Goal: Information Seeking & Learning: Learn about a topic

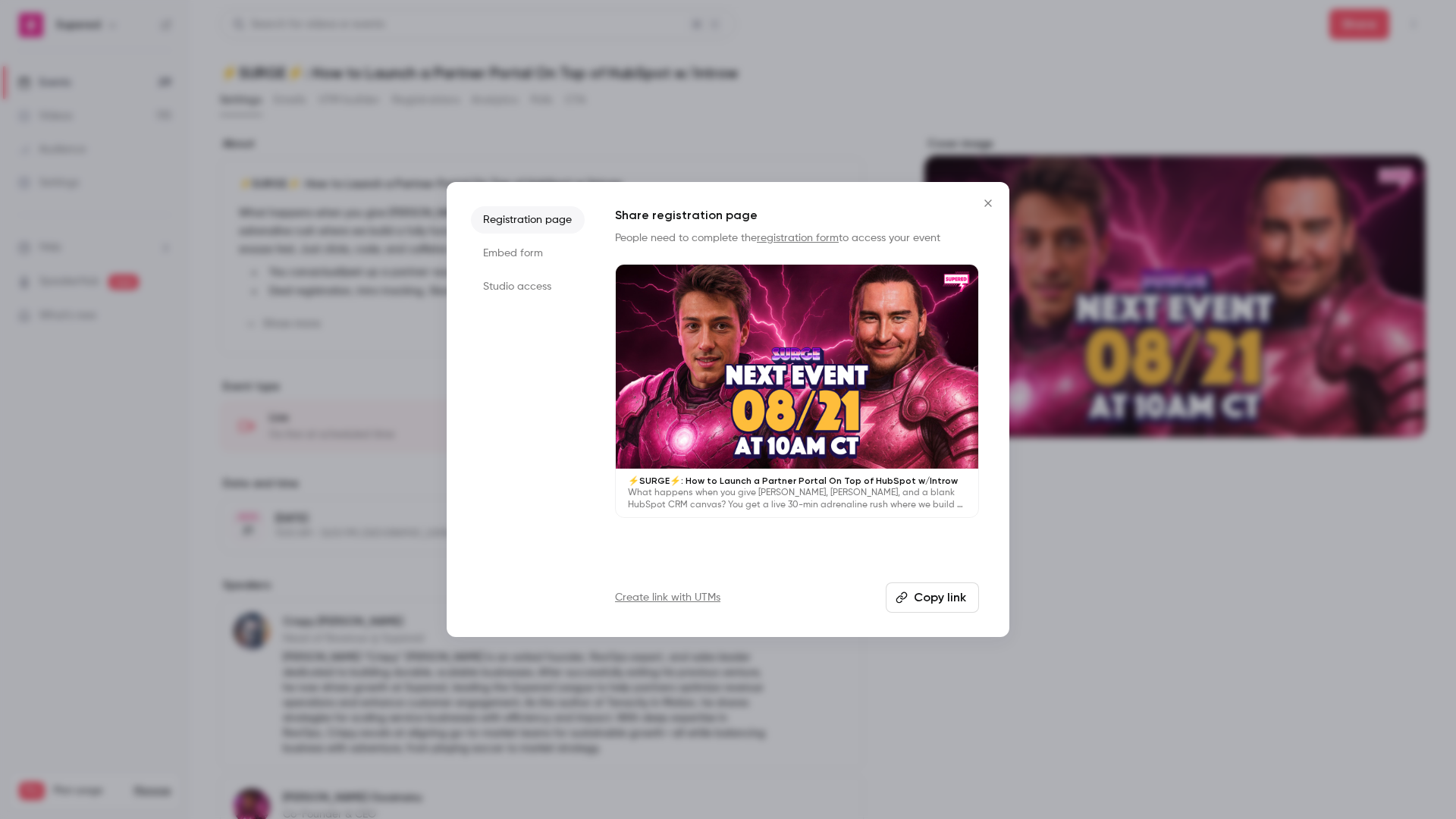
click at [985, 203] on icon "Close" at bounding box center [987, 204] width 18 height 12
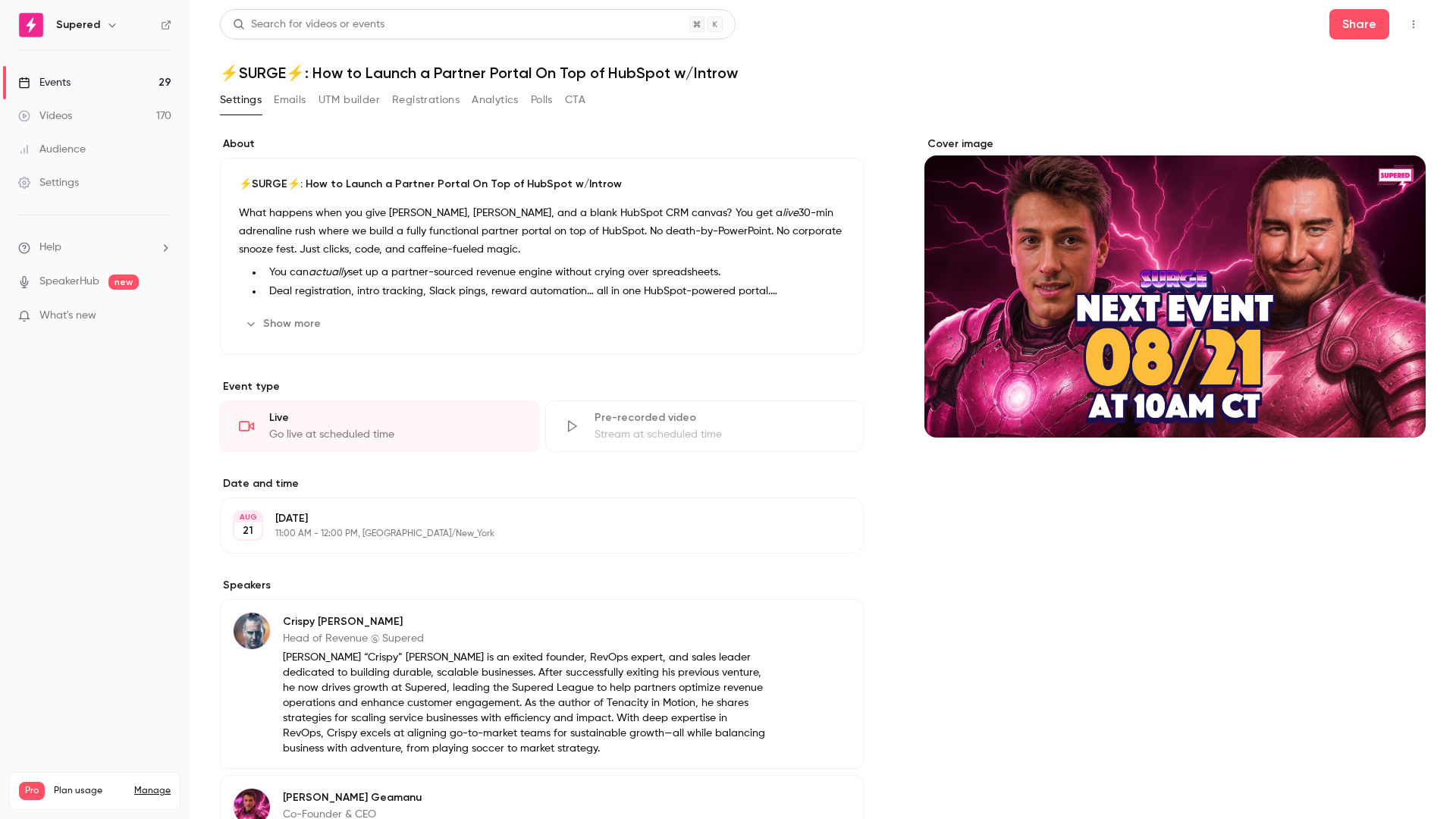
click at [430, 84] on div "Search for videos or events Share ⚡️SURGE⚡️: How to Launch a Partner Portal On …" at bounding box center [822, 539] width 1206 height 1059
click at [424, 102] on button "Registrations" at bounding box center [425, 100] width 67 height 24
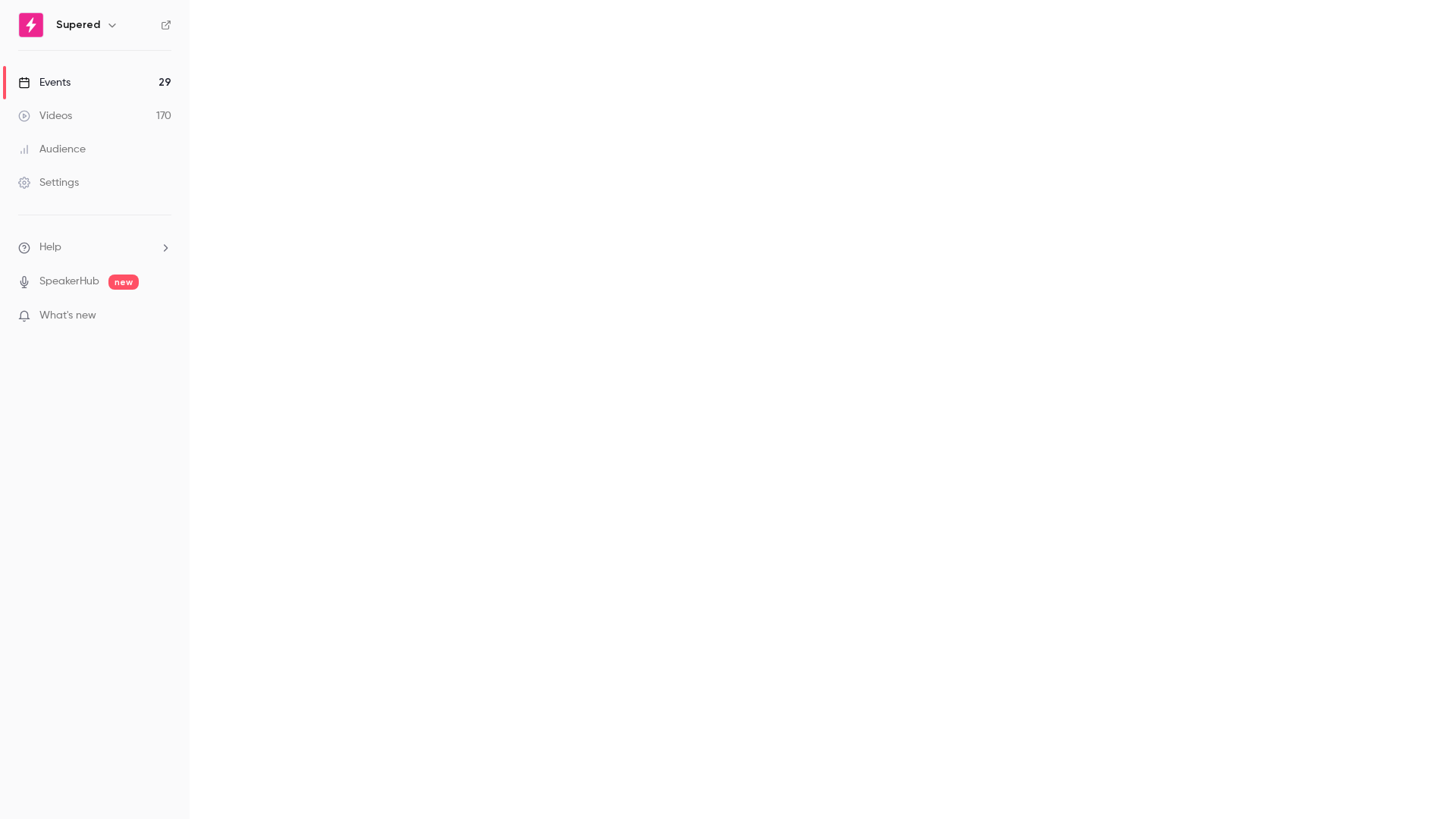
click at [862, 50] on main at bounding box center [822, 409] width 1266 height 819
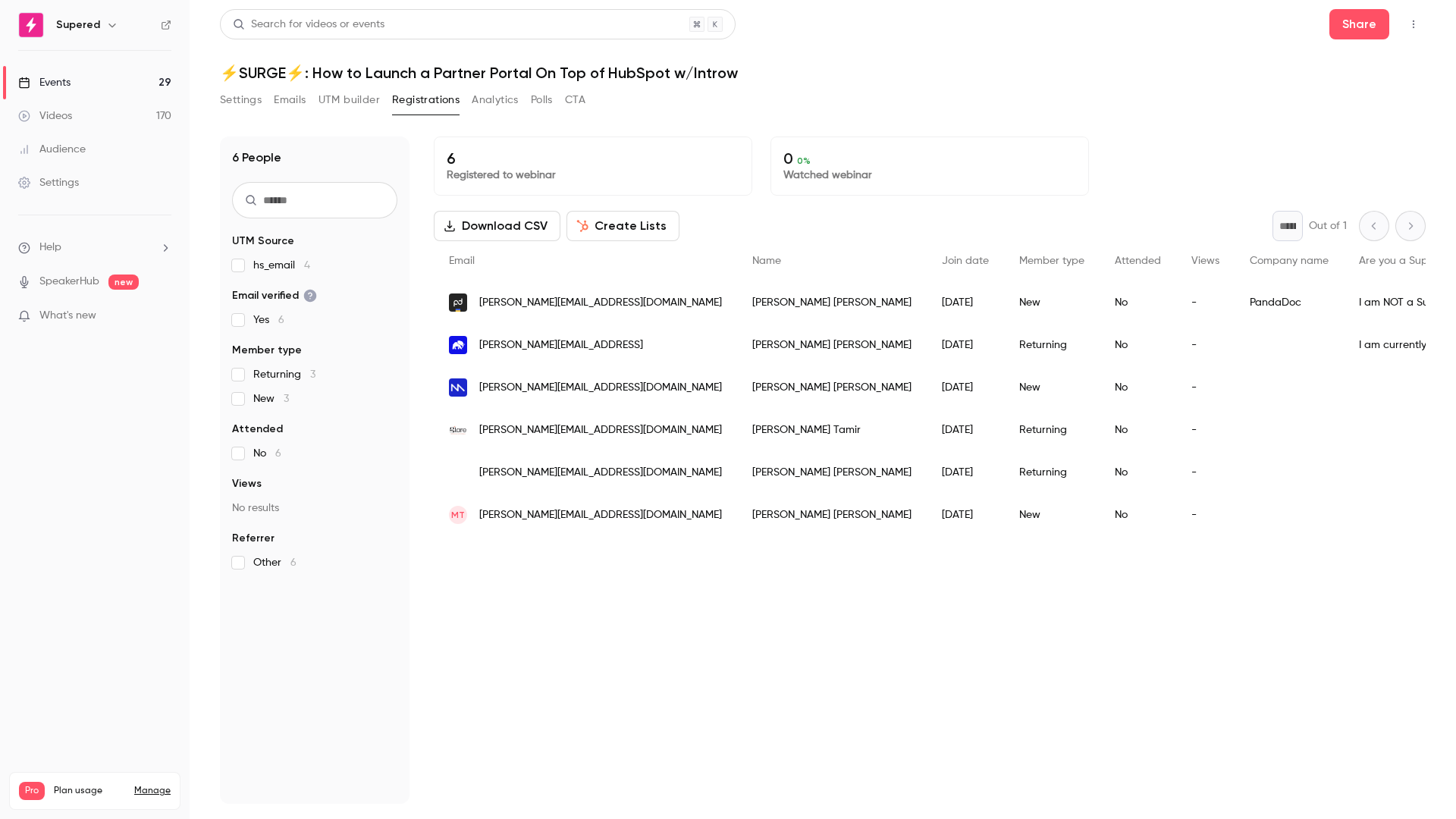
click at [811, 29] on div "Search for videos or events Share" at bounding box center [822, 24] width 1206 height 30
click at [785, 71] on h1 "⚡️SURGE⚡️: How to Launch a Partner Portal On Top of HubSpot w/Introw" at bounding box center [822, 72] width 1206 height 18
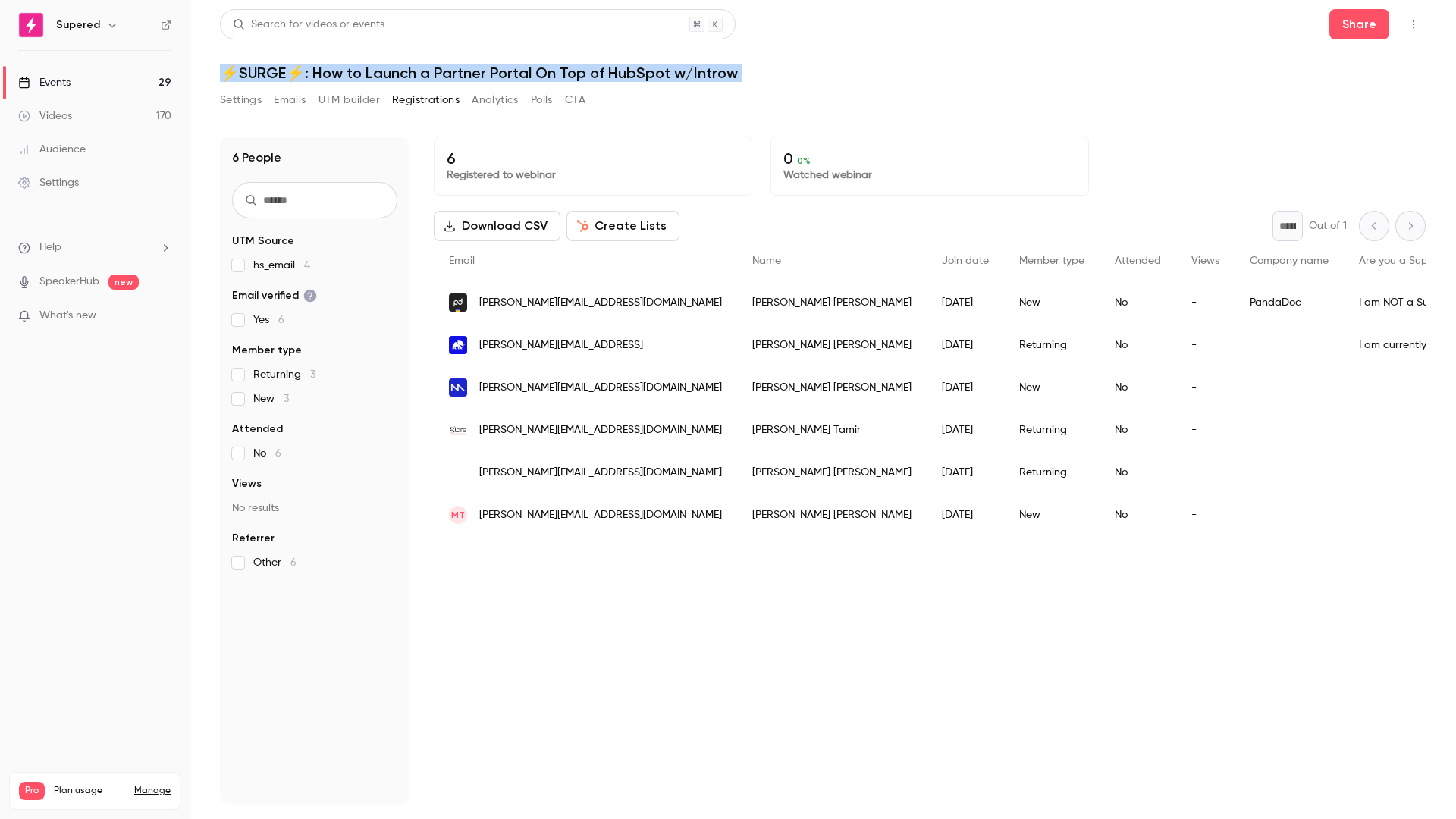
click at [785, 71] on h1 "⚡️SURGE⚡️: How to Launch a Partner Portal On Top of HubSpot w/Introw" at bounding box center [822, 72] width 1206 height 18
click at [792, 75] on h1 "⚡️SURGE⚡️: How to Launch a Partner Portal On Top of HubSpot w/Introw" at bounding box center [822, 72] width 1206 height 18
click at [789, 645] on div "6 Registered to webinar 0 0 % Watched webinar Download CSV Create Lists * Out o…" at bounding box center [929, 470] width 992 height 668
click at [798, 21] on div "Search for videos or events Share" at bounding box center [822, 24] width 1206 height 30
